Goal: Task Accomplishment & Management: Complete application form

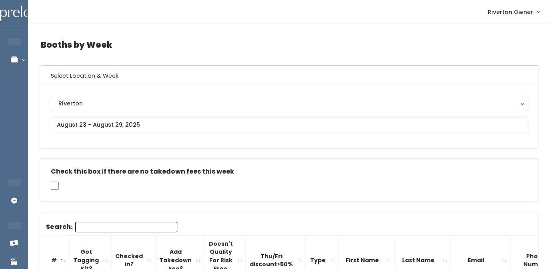
scroll to position [0, 67]
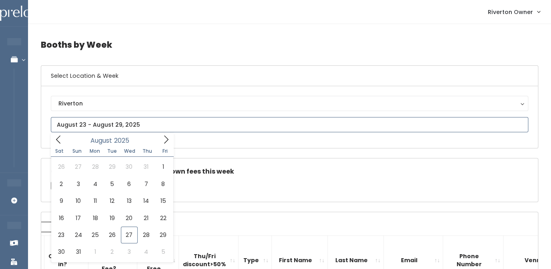
click at [123, 125] on input "text" at bounding box center [290, 124] width 478 height 15
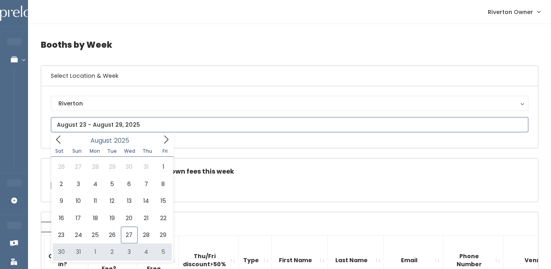
type input "August 30 to September 5"
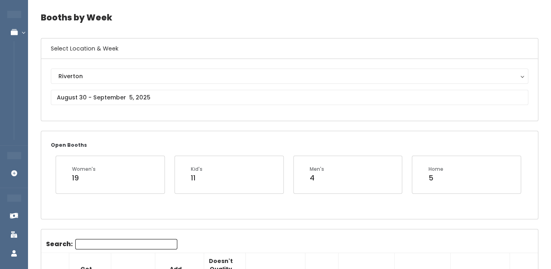
scroll to position [26, 0]
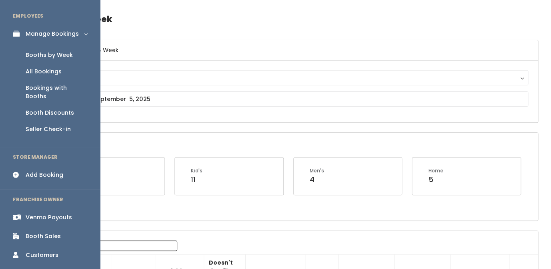
click at [35, 171] on div "Add Booking" at bounding box center [45, 175] width 38 height 8
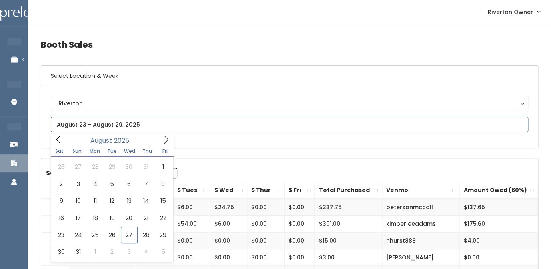
click at [129, 119] on input "text" at bounding box center [290, 124] width 478 height 15
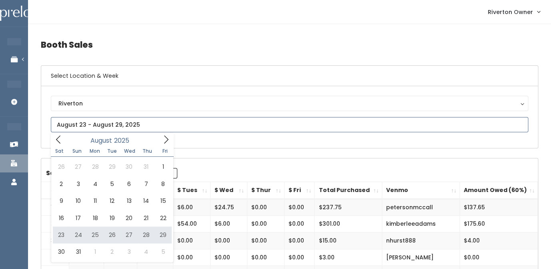
type input "August 23 to August 29"
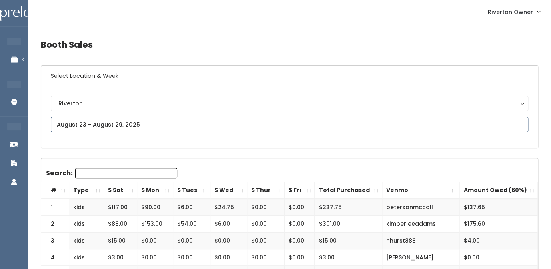
click at [86, 127] on input "text" at bounding box center [290, 124] width 478 height 15
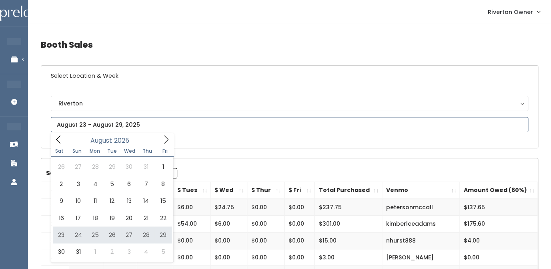
type input "August 23 to August 29"
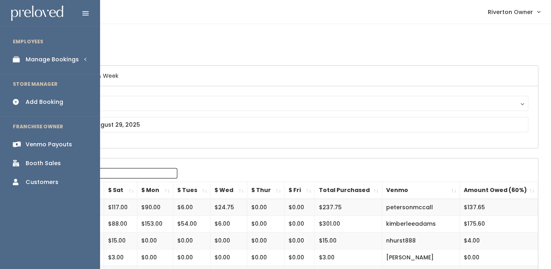
click at [24, 60] on link "Manage Bookings" at bounding box center [50, 59] width 100 height 18
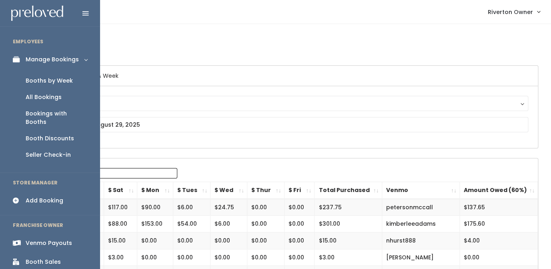
click at [41, 78] on div "Booths by Week" at bounding box center [49, 80] width 47 height 8
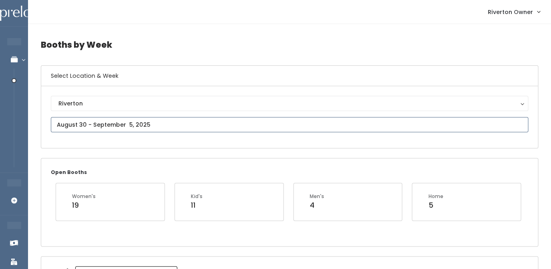
click at [123, 129] on input "text" at bounding box center [290, 124] width 478 height 15
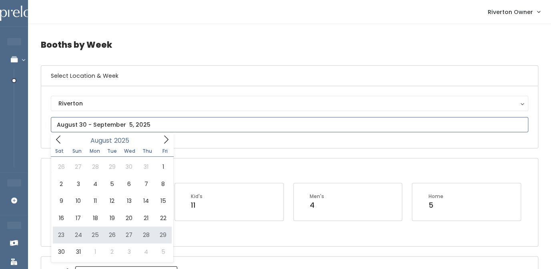
type input "August 23 to August 29"
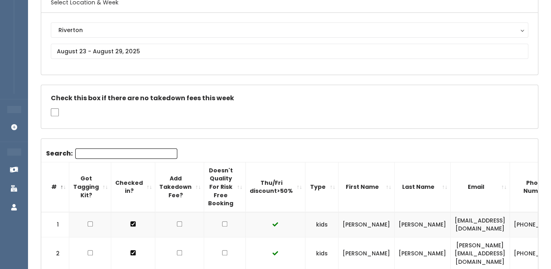
click at [86, 155] on input "Search:" at bounding box center [126, 153] width 102 height 10
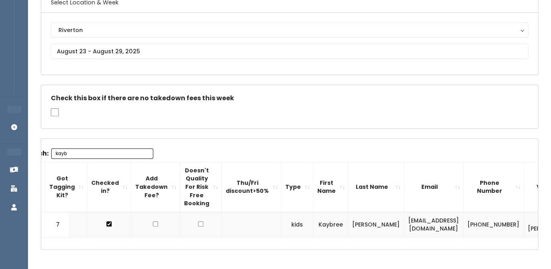
scroll to position [0, 8]
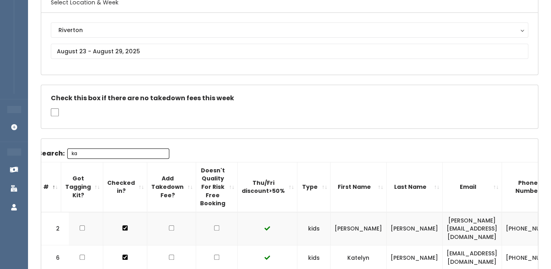
type input "k"
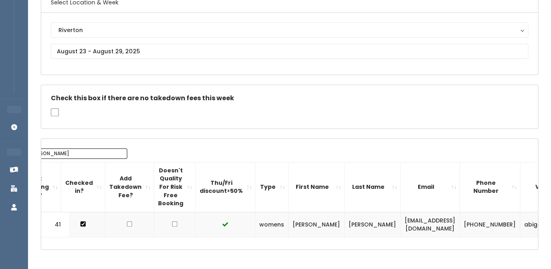
scroll to position [0, 72]
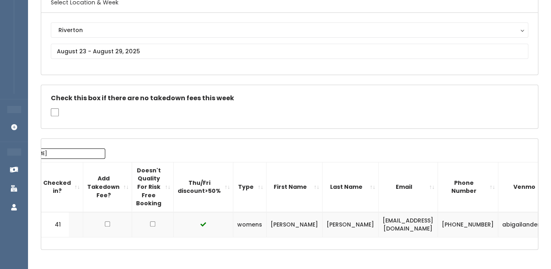
click at [201, 140] on div "Search: abigail # Got Tagging Kit? Checked in? Add Takedown Fee? Doesn't Qualit…" at bounding box center [289, 194] width 497 height 111
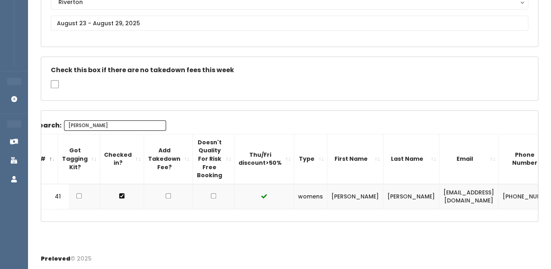
scroll to position [0, 0]
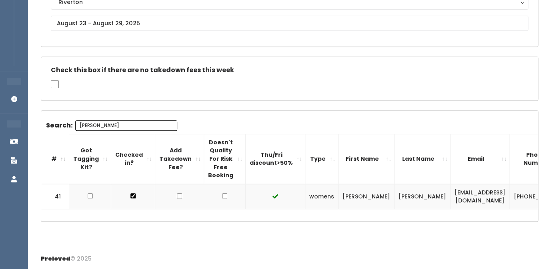
click at [120, 127] on input "abigail" at bounding box center [126, 125] width 102 height 10
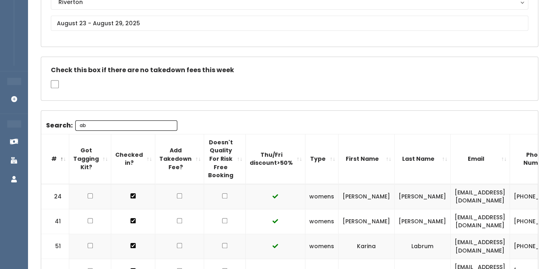
type input "a"
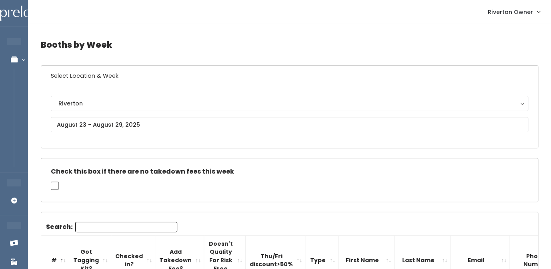
click at [85, 226] on input "Search:" at bounding box center [126, 226] width 102 height 10
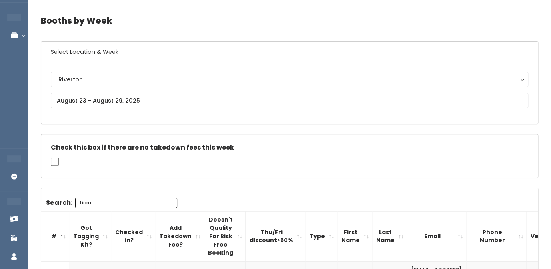
scroll to position [21, 0]
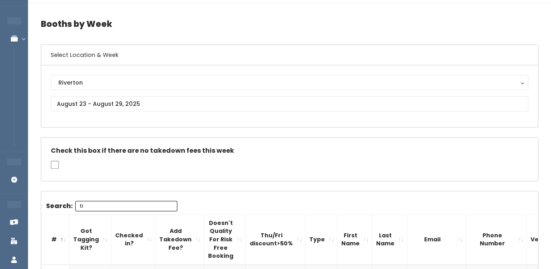
type input "t"
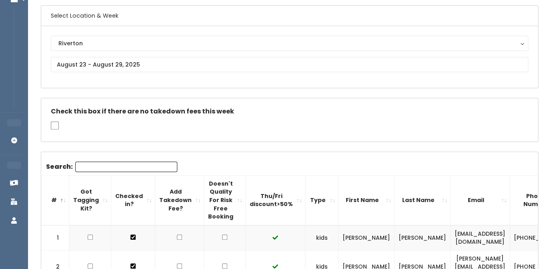
scroll to position [44, 0]
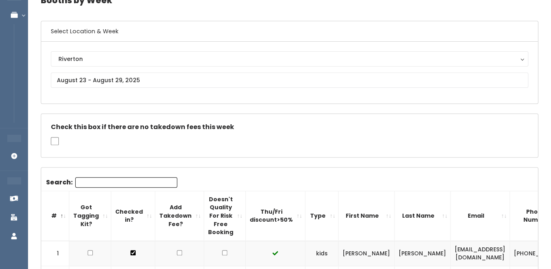
click at [120, 184] on input "Search:" at bounding box center [126, 182] width 102 height 10
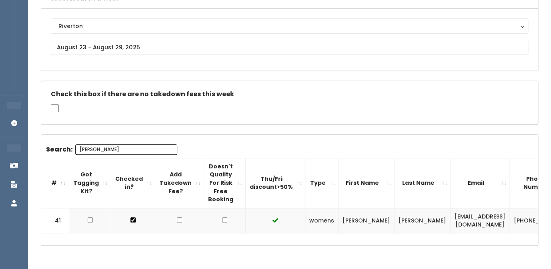
scroll to position [84, 0]
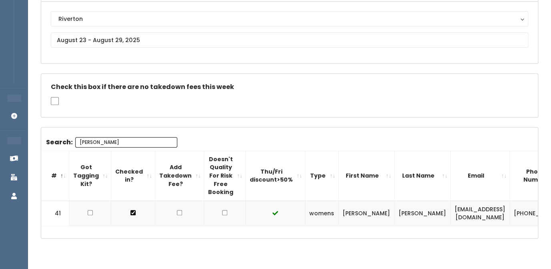
click at [451, 215] on td "[EMAIL_ADDRESS][DOMAIN_NAME]" at bounding box center [480, 213] width 59 height 25
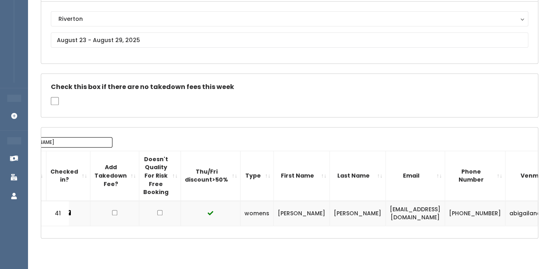
scroll to position [0, 72]
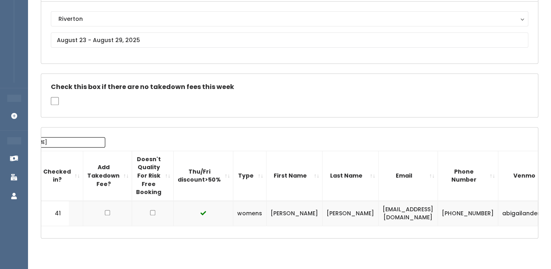
click at [499, 211] on td "abigailanderson7" at bounding box center [529, 213] width 60 height 25
click at [438, 213] on td "(208) 419-9159" at bounding box center [468, 213] width 60 height 25
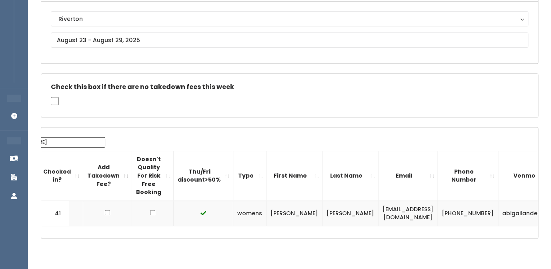
click at [438, 213] on td "(208) 419-9159" at bounding box center [468, 213] width 60 height 25
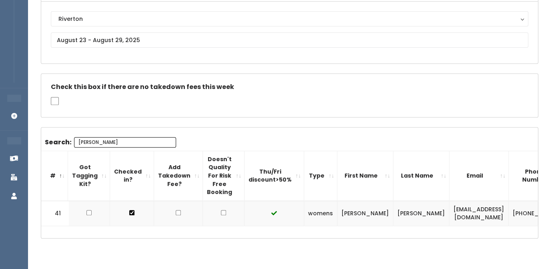
scroll to position [0, 0]
click at [137, 142] on input "abigail" at bounding box center [126, 142] width 102 height 10
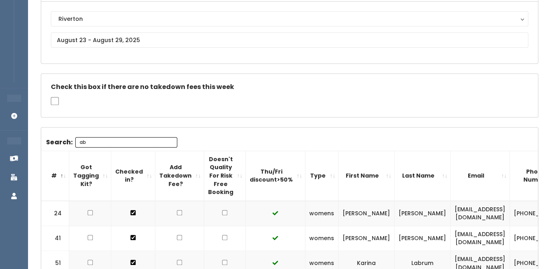
type input "a"
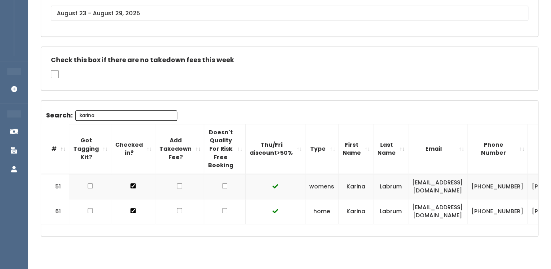
scroll to position [126, 0]
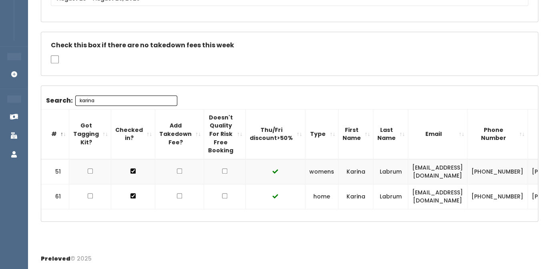
type input "karina"
click at [411, 172] on td "ckklkb@gmail.com" at bounding box center [437, 171] width 59 height 25
click at [411, 172] on td "[EMAIL_ADDRESS][DOMAIN_NAME]" at bounding box center [437, 171] width 59 height 25
click at [528, 171] on td "[PERSON_NAME]" at bounding box center [556, 171] width 56 height 25
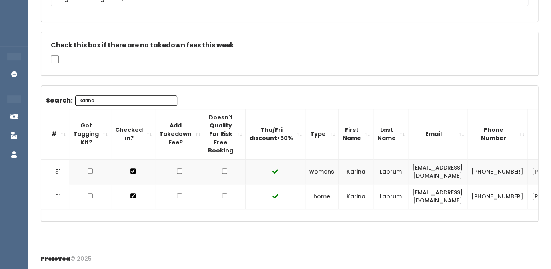
click at [528, 171] on td "[PERSON_NAME]" at bounding box center [556, 171] width 56 height 25
click at [120, 100] on input "karina" at bounding box center [126, 100] width 102 height 10
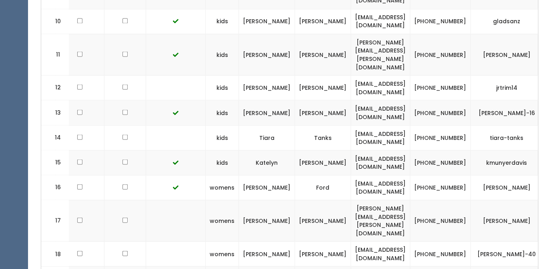
scroll to position [0, 101]
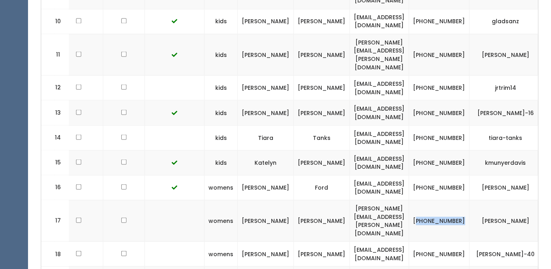
drag, startPoint x: 422, startPoint y: 183, endPoint x: 437, endPoint y: 191, distance: 17.4
click at [437, 199] on td "(801) 915-9116" at bounding box center [439, 219] width 60 height 41
click at [446, 241] on td "(801) 835-7921" at bounding box center [439, 253] width 60 height 25
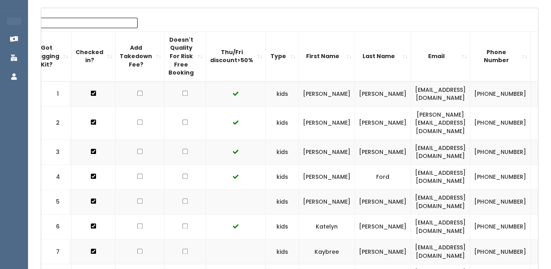
scroll to position [0, 0]
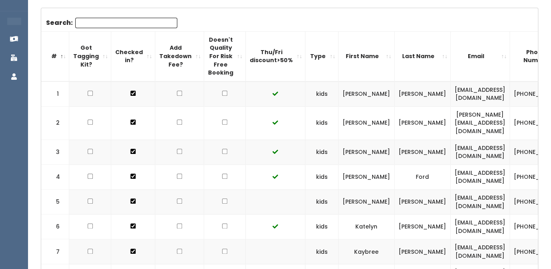
click at [157, 25] on input "Search:" at bounding box center [126, 23] width 102 height 10
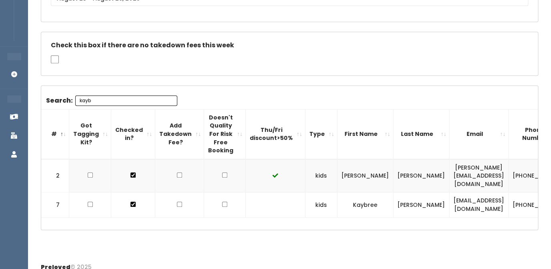
scroll to position [101, 0]
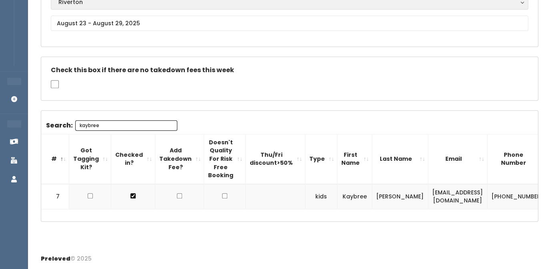
type input "kaybree"
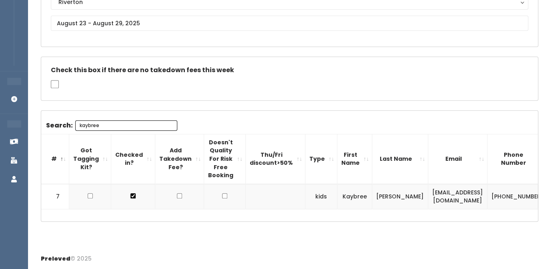
click at [433, 193] on td "[EMAIL_ADDRESS][DOMAIN_NAME]" at bounding box center [457, 196] width 59 height 25
click at [454, 192] on td "[EMAIL_ADDRESS][DOMAIN_NAME]" at bounding box center [457, 196] width 59 height 25
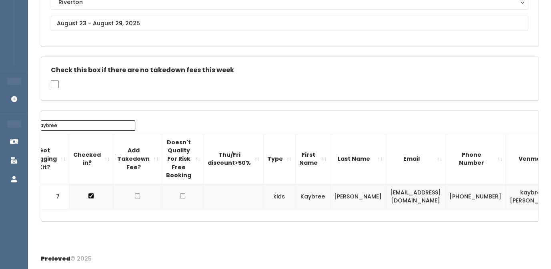
scroll to position [0, 52]
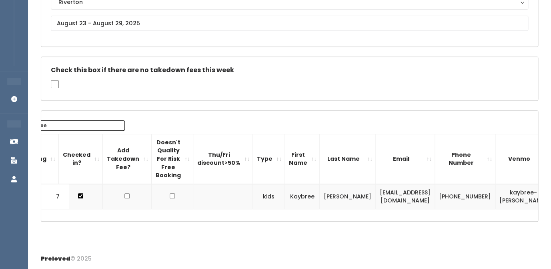
click at [496, 194] on td "kaybree-[PERSON_NAME]" at bounding box center [524, 196] width 56 height 25
click at [446, 197] on td "[PHONE_NUMBER]" at bounding box center [465, 196] width 60 height 25
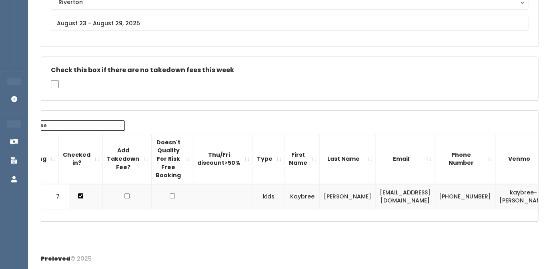
click at [446, 197] on td "[PHONE_NUMBER]" at bounding box center [465, 196] width 60 height 25
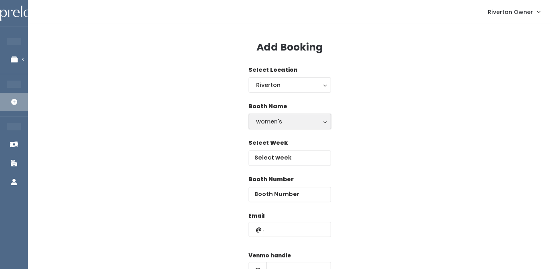
click at [271, 128] on button "women's" at bounding box center [290, 121] width 82 height 15
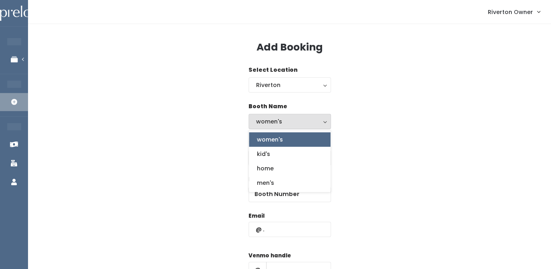
click at [275, 140] on span "women's" at bounding box center [270, 139] width 26 height 9
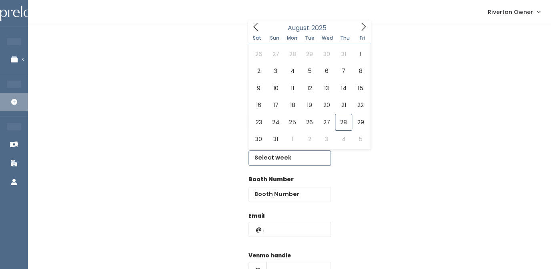
click at [275, 164] on input "text" at bounding box center [290, 157] width 82 height 15
type input "August 30 to September 5"
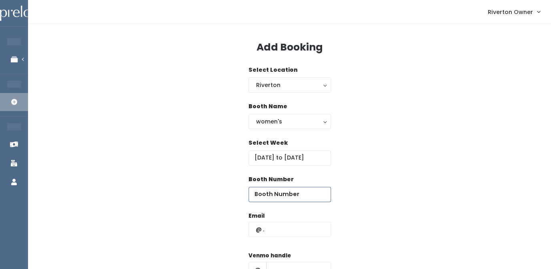
click at [270, 197] on input "number" at bounding box center [290, 194] width 82 height 15
type input "41"
click at [269, 231] on input "text" at bounding box center [290, 228] width 82 height 15
click at [259, 231] on input "text" at bounding box center [290, 228] width 82 height 15
paste input "abbyvsharp7@gmail.com"
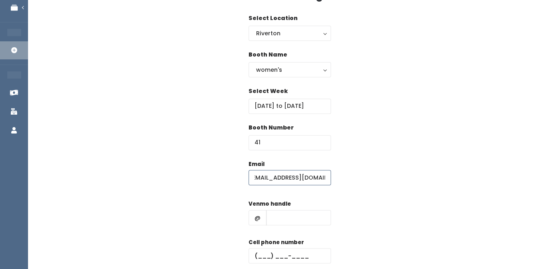
scroll to position [66, 0]
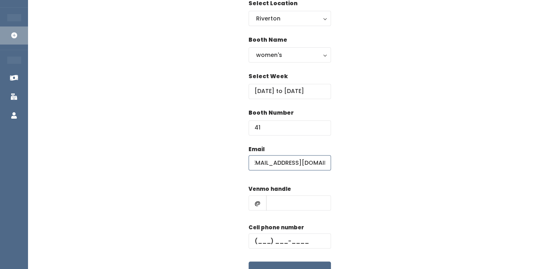
type input "[EMAIL_ADDRESS][DOMAIN_NAME]"
click at [277, 205] on input "text" at bounding box center [298, 202] width 65 height 15
click at [275, 207] on input "text" at bounding box center [298, 202] width 65 height 15
paste input "abigailanderson7"
type input "abigailanderson7"
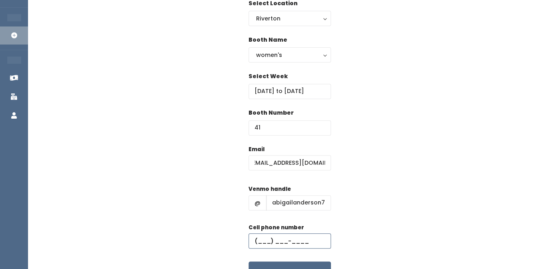
click at [261, 244] on input "text" at bounding box center [290, 240] width 82 height 15
paste input "[PHONE_NUMBER]"
type input "[PHONE_NUMBER]"
click at [382, 187] on div "Email abbyvsharp7@gmail.com Venmo handle @ abigailanderson7 Cell phone number (…" at bounding box center [290, 215] width 498 height 141
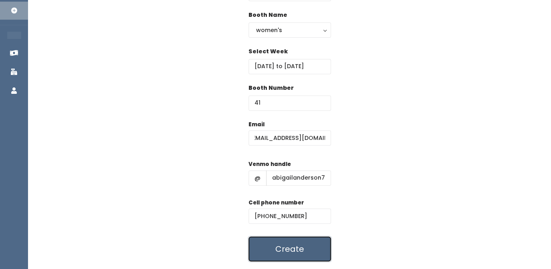
click at [298, 250] on button "Create" at bounding box center [290, 248] width 82 height 25
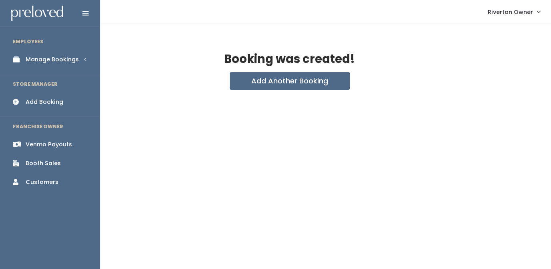
click at [22, 60] on icon at bounding box center [18, 59] width 11 height 7
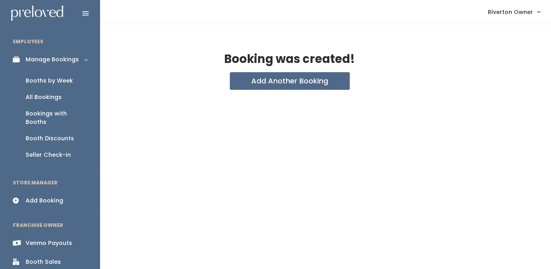
click at [36, 81] on div "Booths by Week" at bounding box center [49, 80] width 47 height 8
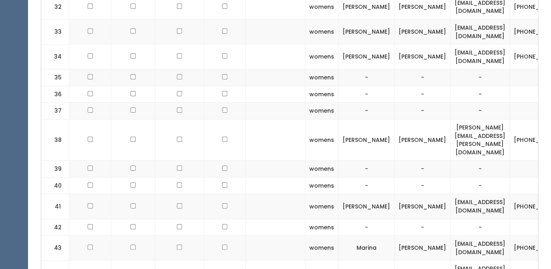
scroll to position [1001, 0]
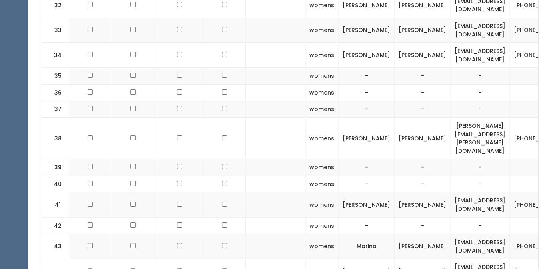
checkbox input "true"
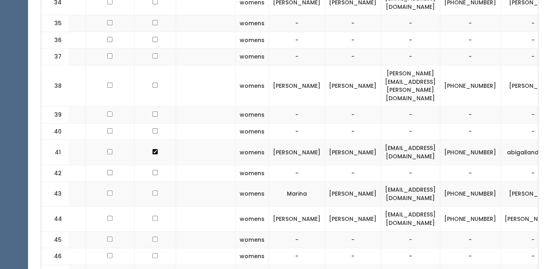
scroll to position [0, 102]
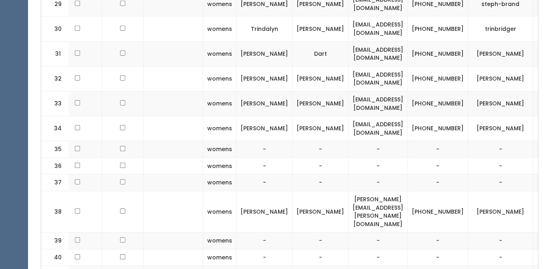
click at [293, 141] on td "-" at bounding box center [321, 149] width 56 height 17
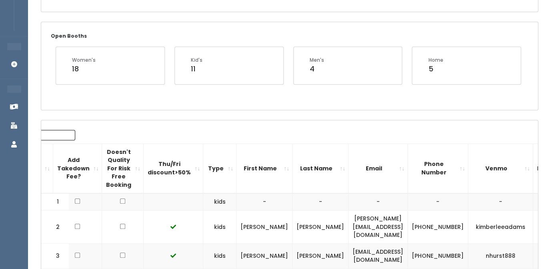
scroll to position [116, 0]
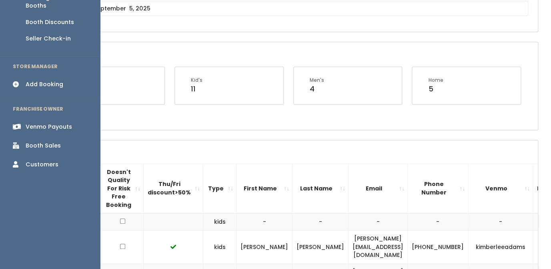
click at [29, 80] on div "Add Booking" at bounding box center [45, 84] width 38 height 8
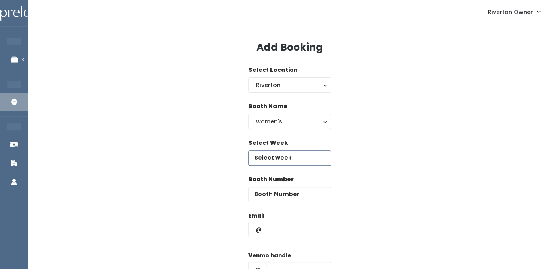
click at [288, 157] on input "text" at bounding box center [290, 157] width 82 height 15
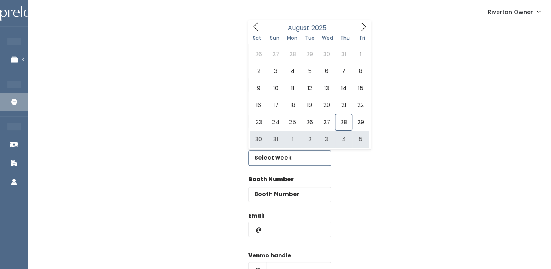
type input "August 30 to September 5"
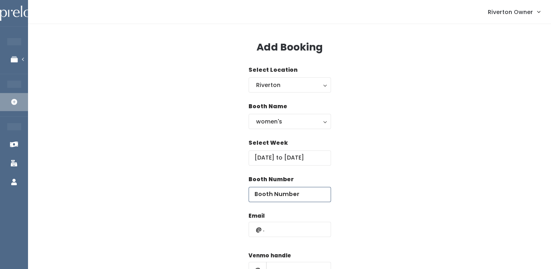
click at [281, 196] on input "number" at bounding box center [290, 194] width 82 height 15
type input "51"
click at [273, 229] on input "text" at bounding box center [290, 228] width 82 height 15
click at [260, 225] on input "c" at bounding box center [290, 228] width 82 height 15
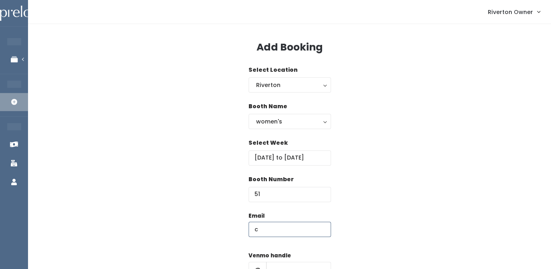
paste input "kklkb@gmail.com"
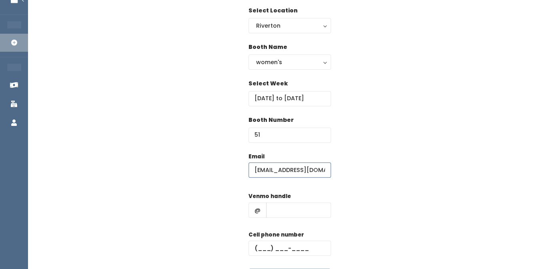
scroll to position [61, 0]
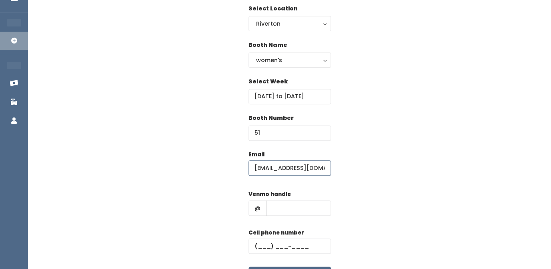
type input "ckklkb@gmail.com"
click at [278, 204] on input "text" at bounding box center [298, 207] width 65 height 15
click at [283, 215] on input "karin" at bounding box center [298, 207] width 65 height 15
click at [283, 210] on input "karin" at bounding box center [298, 207] width 65 height 15
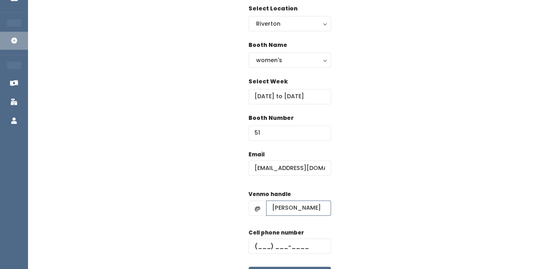
click at [283, 210] on input "karin" at bounding box center [298, 207] width 65 height 15
paste input "a-labrum"
type input "[PERSON_NAME]"
click at [263, 245] on input "text" at bounding box center [290, 245] width 82 height 15
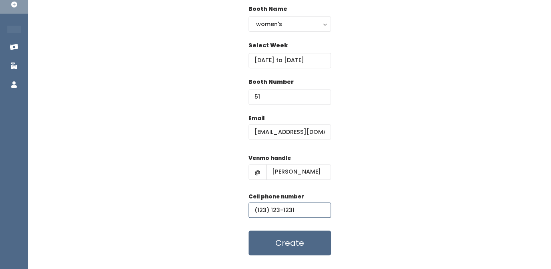
scroll to position [98, 0]
type input "(123) 123-1231"
click at [282, 246] on button "Create" at bounding box center [290, 242] width 82 height 25
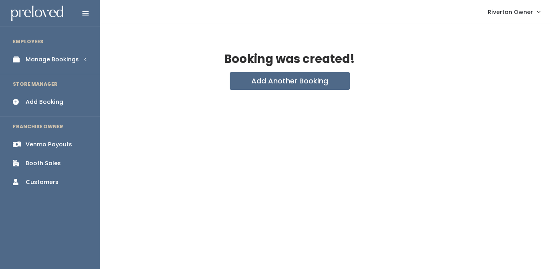
click at [34, 63] on div "Manage Bookings" at bounding box center [52, 59] width 53 height 8
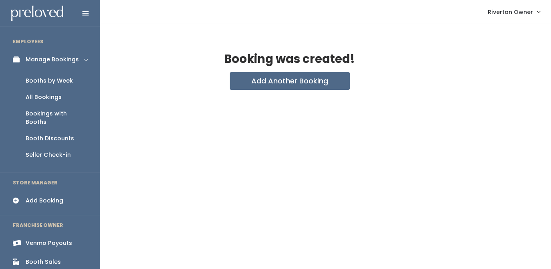
click at [43, 81] on div "Booths by Week" at bounding box center [49, 80] width 47 height 8
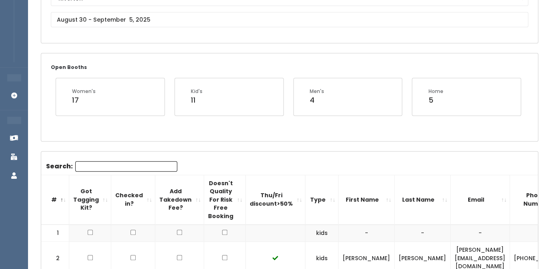
scroll to position [78, 0]
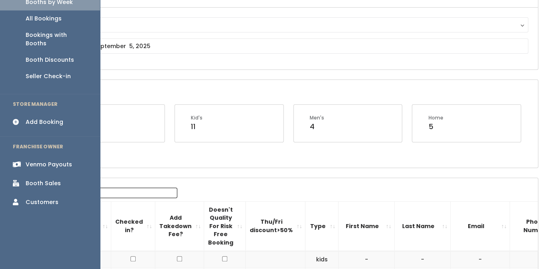
click at [34, 118] on div "Add Booking" at bounding box center [45, 122] width 38 height 8
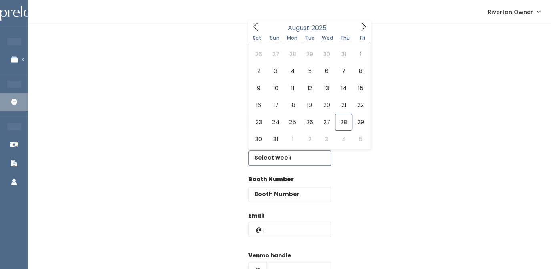
click at [281, 162] on input "text" at bounding box center [290, 157] width 82 height 15
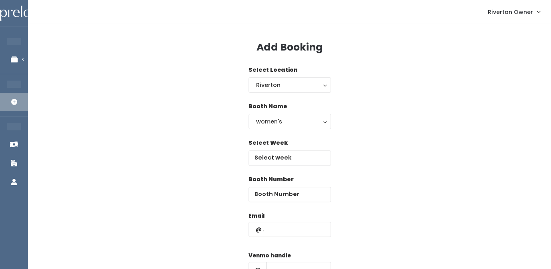
click at [425, 115] on div "Booth Name women's kid's home men's women's" at bounding box center [290, 120] width 498 height 36
click at [299, 122] on div "women's" at bounding box center [289, 121] width 67 height 9
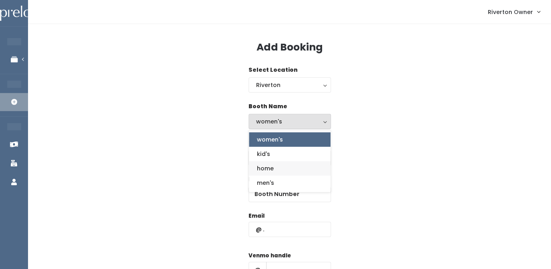
click at [288, 170] on link "home" at bounding box center [290, 168] width 82 height 14
select select "home"
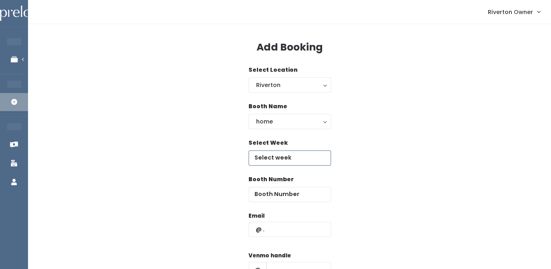
click at [275, 155] on input "text" at bounding box center [290, 157] width 82 height 15
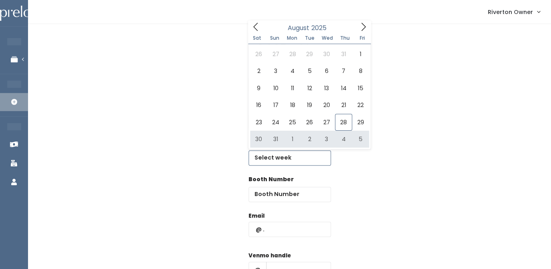
type input "August 30 to September 5"
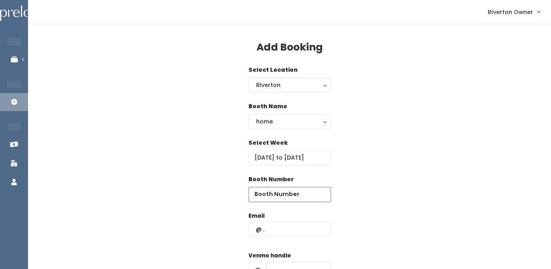
click at [282, 198] on input "number" at bounding box center [290, 194] width 82 height 15
type input "61"
click at [282, 232] on input "text" at bounding box center [290, 228] width 82 height 15
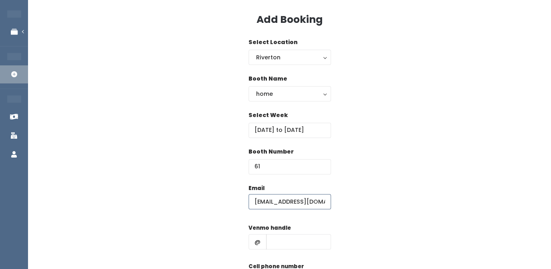
scroll to position [35, 0]
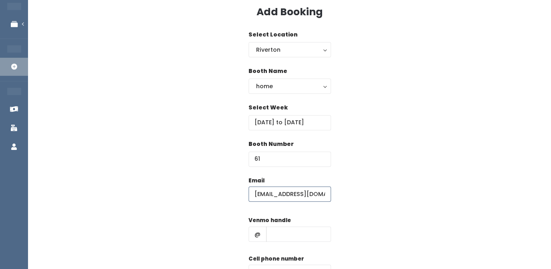
type input "ckklkb@gmail.com"
click at [275, 233] on input "text" at bounding box center [298, 233] width 65 height 15
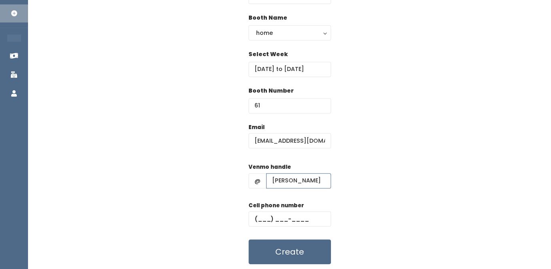
scroll to position [100, 0]
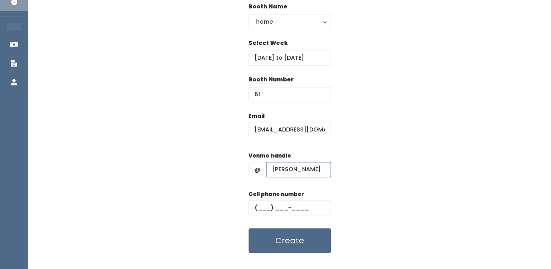
type input "karina-labrum"
click at [263, 207] on input "text" at bounding box center [290, 207] width 82 height 15
type input "(111) 111-1111"
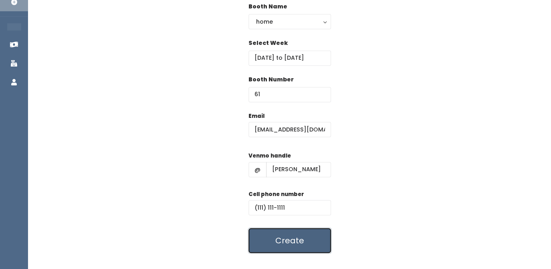
click at [277, 241] on button "Create" at bounding box center [290, 240] width 82 height 25
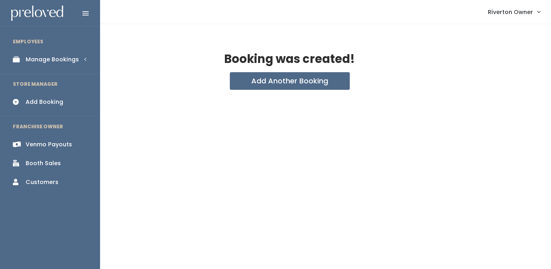
click at [24, 58] on icon at bounding box center [18, 59] width 11 height 7
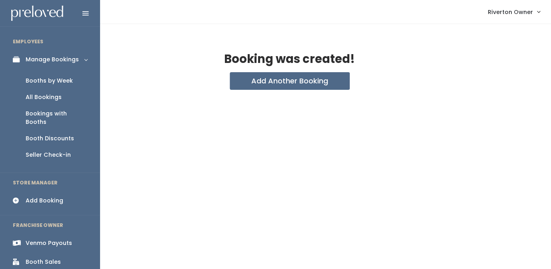
click at [39, 79] on div "Booths by Week" at bounding box center [49, 80] width 47 height 8
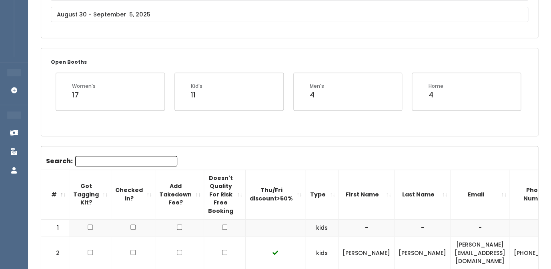
scroll to position [101, 0]
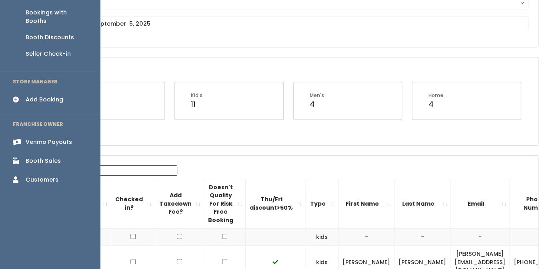
click at [34, 95] on div "Add Booking" at bounding box center [45, 99] width 38 height 8
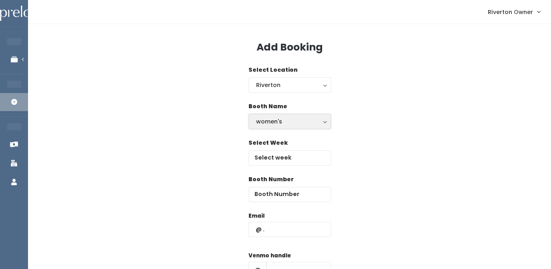
click at [265, 122] on div "women's" at bounding box center [289, 121] width 67 height 9
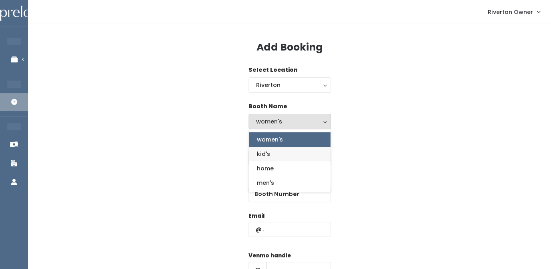
click at [268, 154] on span "kid's" at bounding box center [263, 153] width 13 height 9
select select "kids"
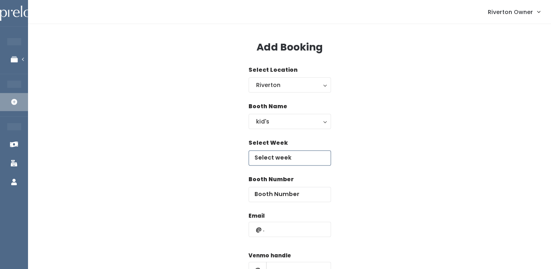
click at [269, 158] on input "text" at bounding box center [290, 157] width 82 height 15
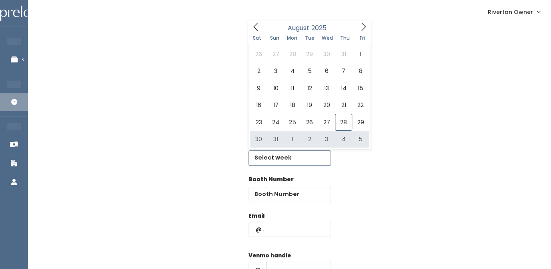
type input "August 30 to September 5"
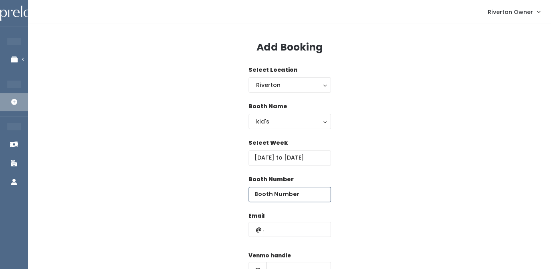
click at [281, 197] on input "number" at bounding box center [290, 194] width 82 height 15
type input "7"
click at [276, 228] on input "text" at bounding box center [290, 228] width 82 height 15
click at [270, 223] on input "text" at bounding box center [290, 228] width 82 height 15
paste input "[EMAIL_ADDRESS][DOMAIN_NAME]"
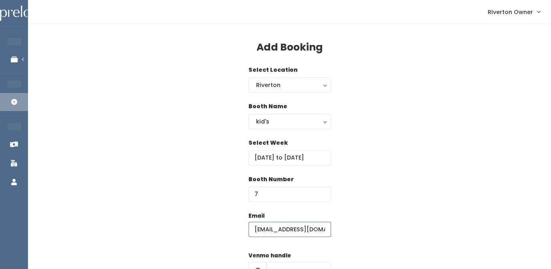
scroll to position [0, 10]
type input "[EMAIL_ADDRESS][DOMAIN_NAME]"
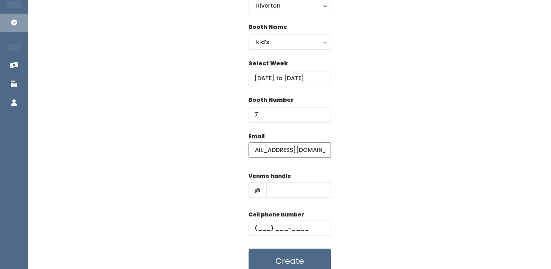
scroll to position [105, 0]
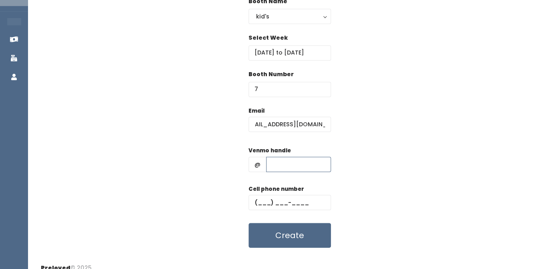
click at [286, 169] on input "text" at bounding box center [298, 164] width 65 height 15
paste input "kaybree-[PERSON_NAME]"
type input "kaybree-[PERSON_NAME]"
click at [264, 207] on input "text" at bounding box center [290, 202] width 82 height 15
paste input "[PHONE_NUMBER]"
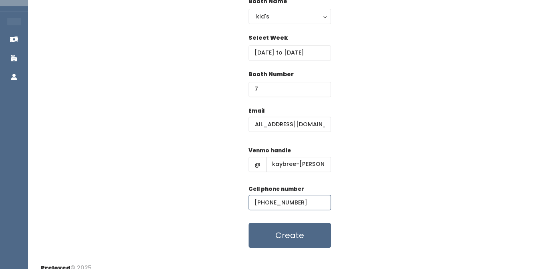
type input "[PHONE_NUMBER]"
click at [372, 167] on div "Email kaybreelouann@gmail.com Venmo handle @ kaybree-popham Cell phone number (…" at bounding box center [290, 177] width 498 height 141
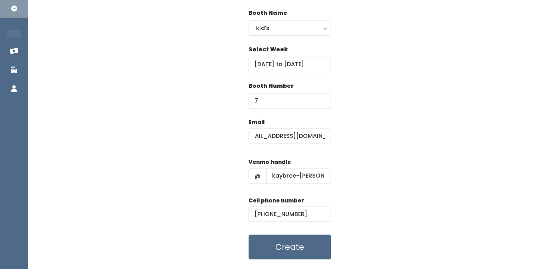
scroll to position [94, 0]
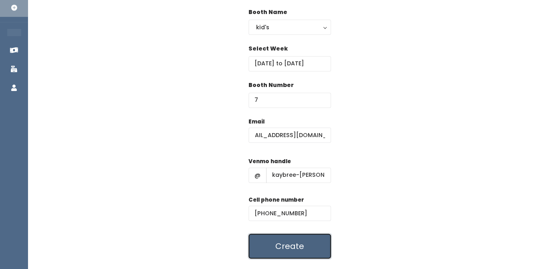
click at [290, 246] on button "Create" at bounding box center [290, 245] width 82 height 25
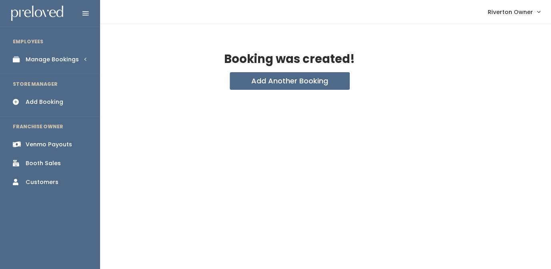
click at [36, 61] on div "Manage Bookings" at bounding box center [52, 59] width 53 height 8
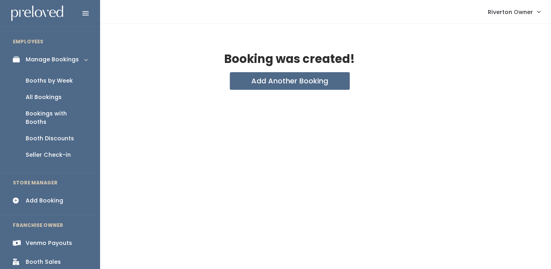
click at [42, 78] on div "Booths by Week" at bounding box center [49, 80] width 47 height 8
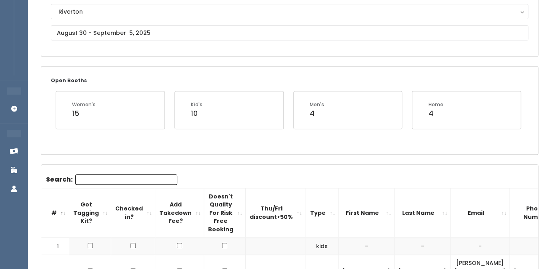
scroll to position [68, 0]
